Goal: Task Accomplishment & Management: Manage account settings

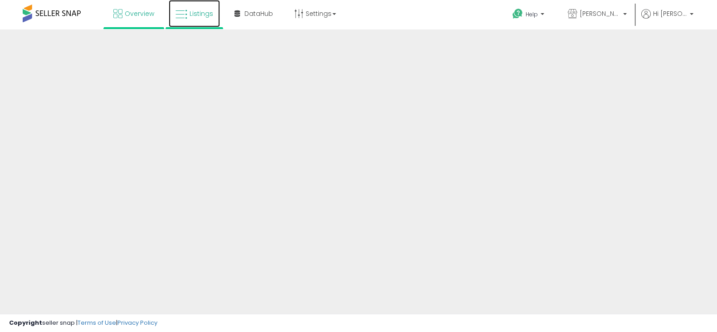
click at [190, 13] on span "Listings" at bounding box center [201, 13] width 24 height 9
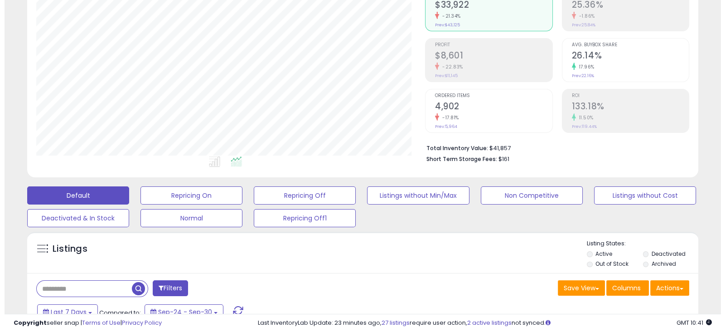
scroll to position [99, 0]
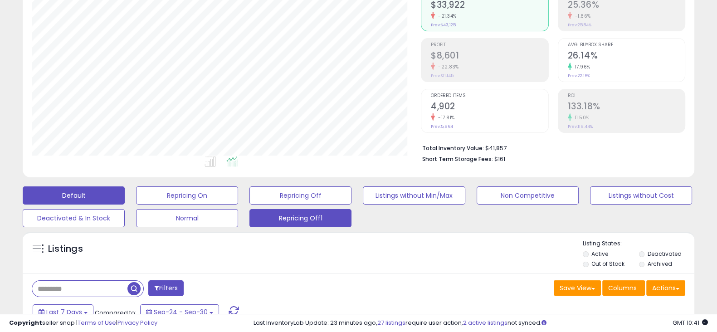
click at [298, 219] on button "Repricing Off1" at bounding box center [300, 218] width 102 height 18
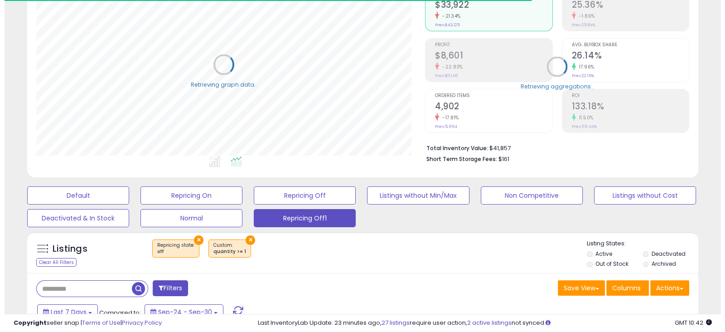
scroll to position [223, 0]
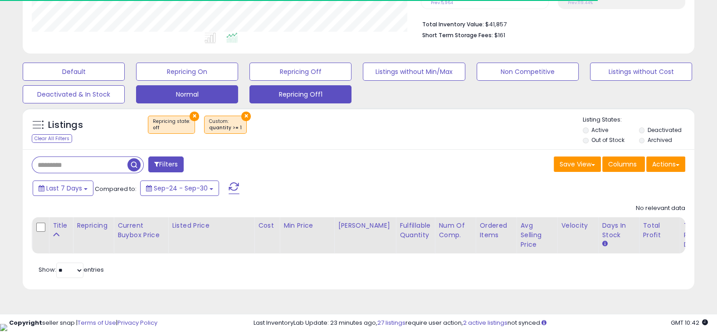
click at [203, 95] on button "Normal" at bounding box center [187, 94] width 102 height 18
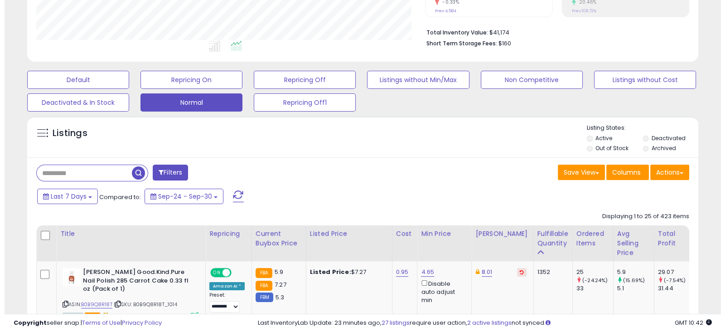
scroll to position [213, 0]
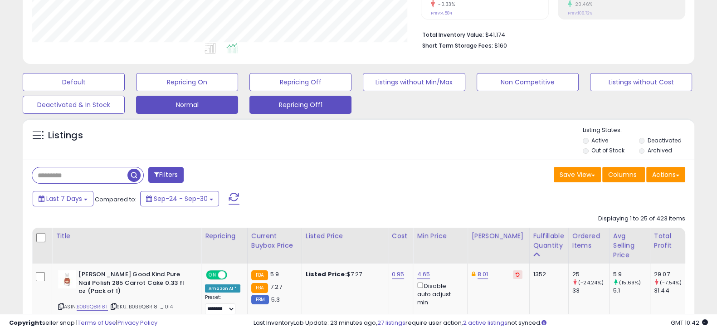
click at [279, 105] on button "Repricing Off1" at bounding box center [300, 105] width 102 height 18
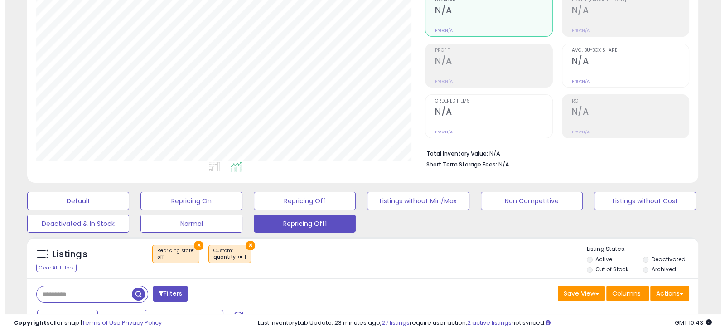
scroll to position [223, 0]
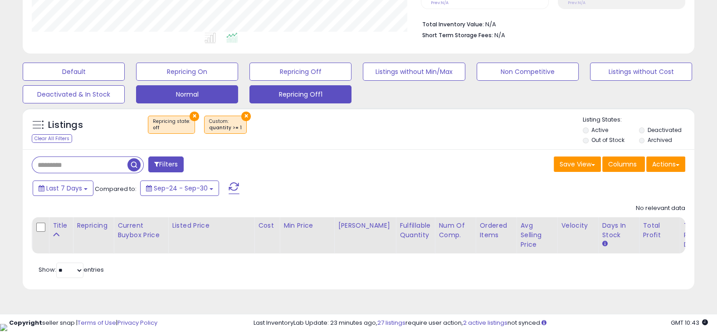
click at [176, 98] on button "Normal" at bounding box center [187, 94] width 102 height 18
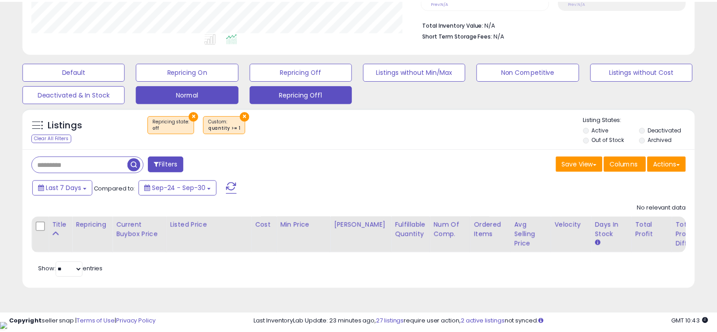
scroll to position [185, 394]
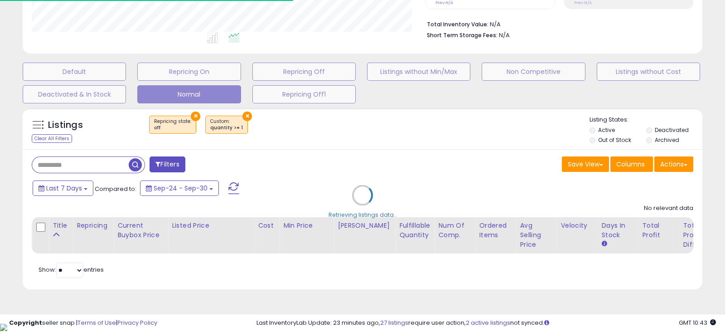
select select "**"
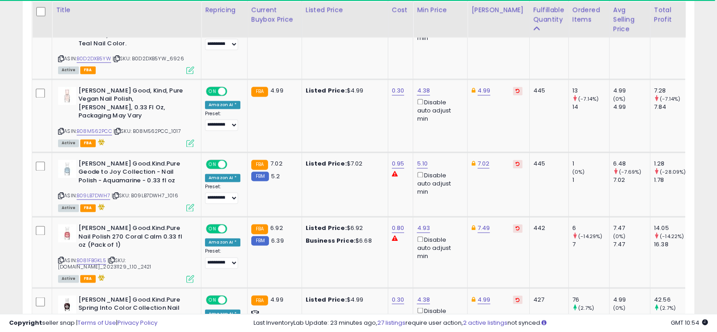
scroll to position [1867, 0]
